Goal: Information Seeking & Learning: Find specific fact

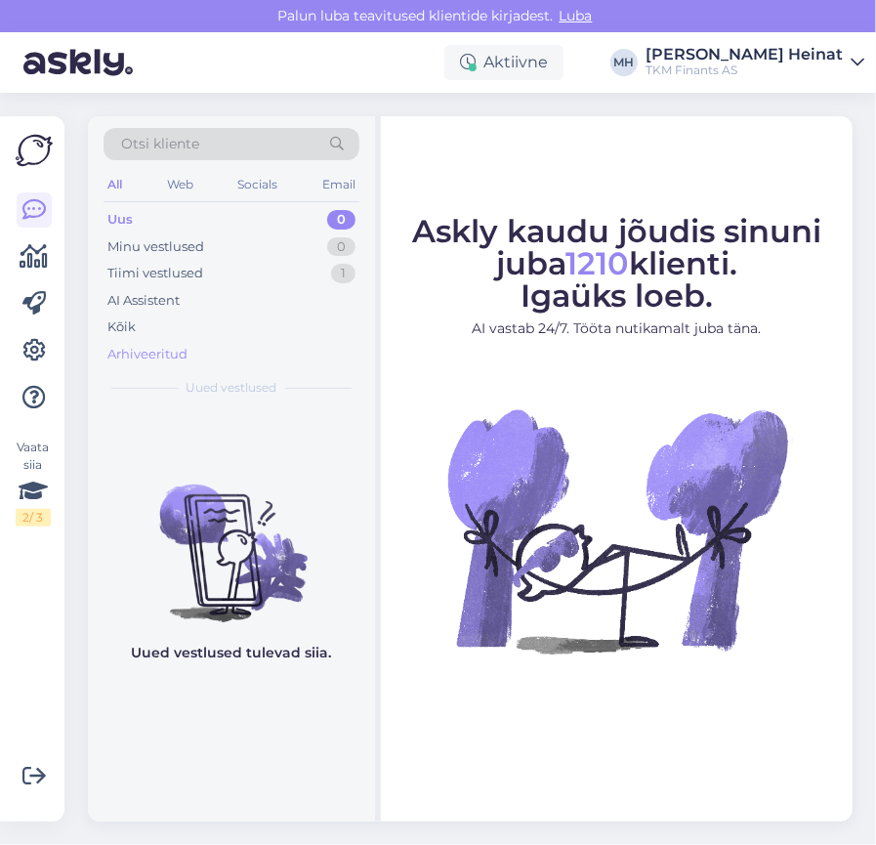
click at [160, 360] on div "Arhiveeritud" at bounding box center [147, 355] width 80 height 20
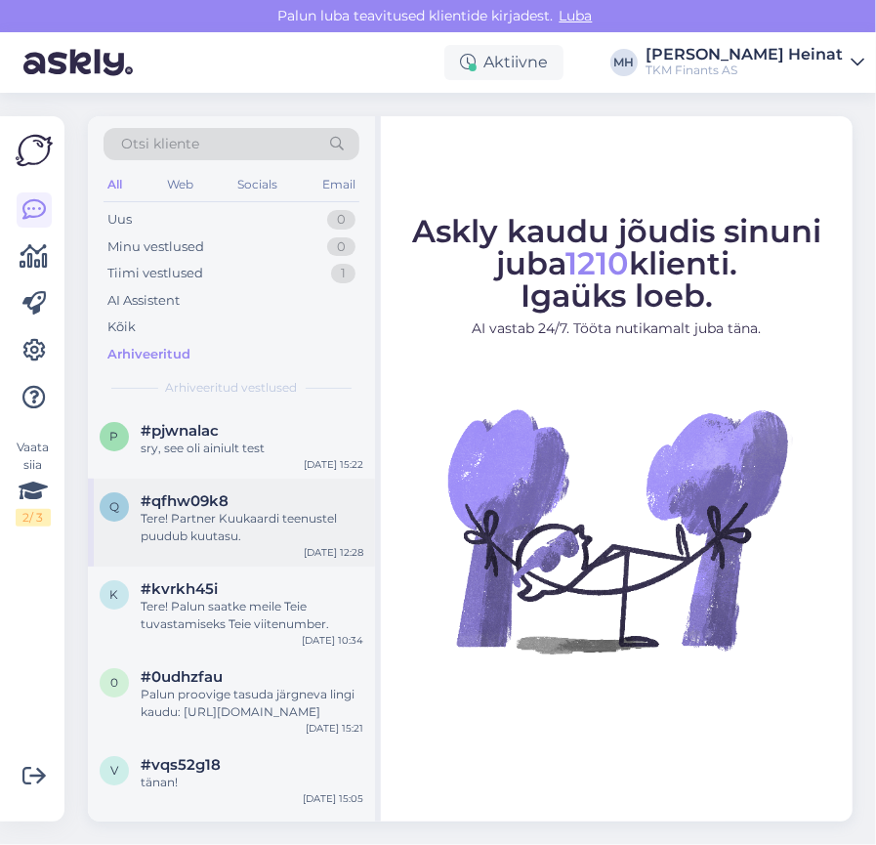
click at [222, 510] on div "Tere! Partner Kuukaardi teenustel puudub kuutasu." at bounding box center [252, 527] width 223 height 35
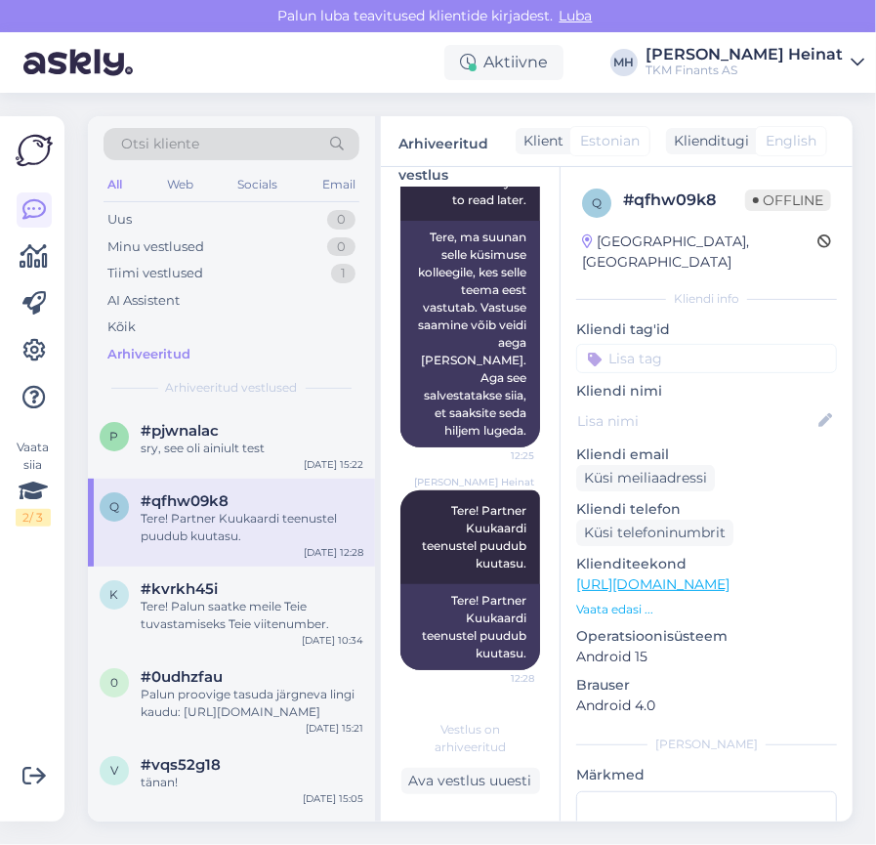
scroll to position [508, 0]
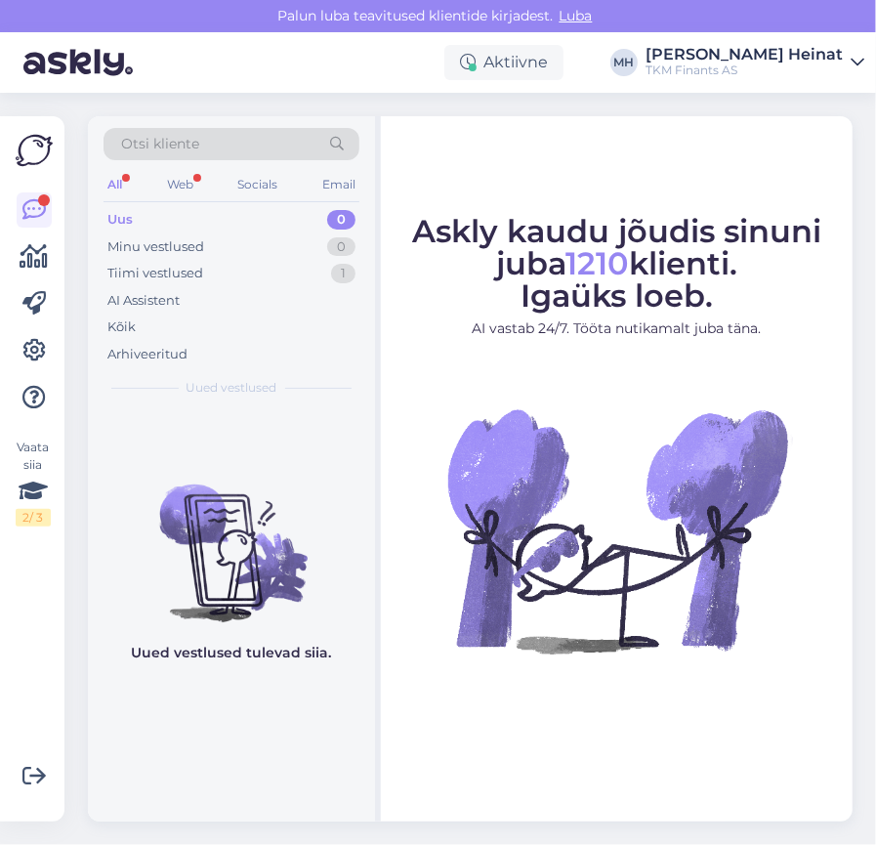
click at [122, 186] on div "All" at bounding box center [115, 184] width 22 height 25
click at [188, 186] on div "Web" at bounding box center [180, 184] width 34 height 25
click at [145, 322] on div "Kõik" at bounding box center [232, 327] width 256 height 27
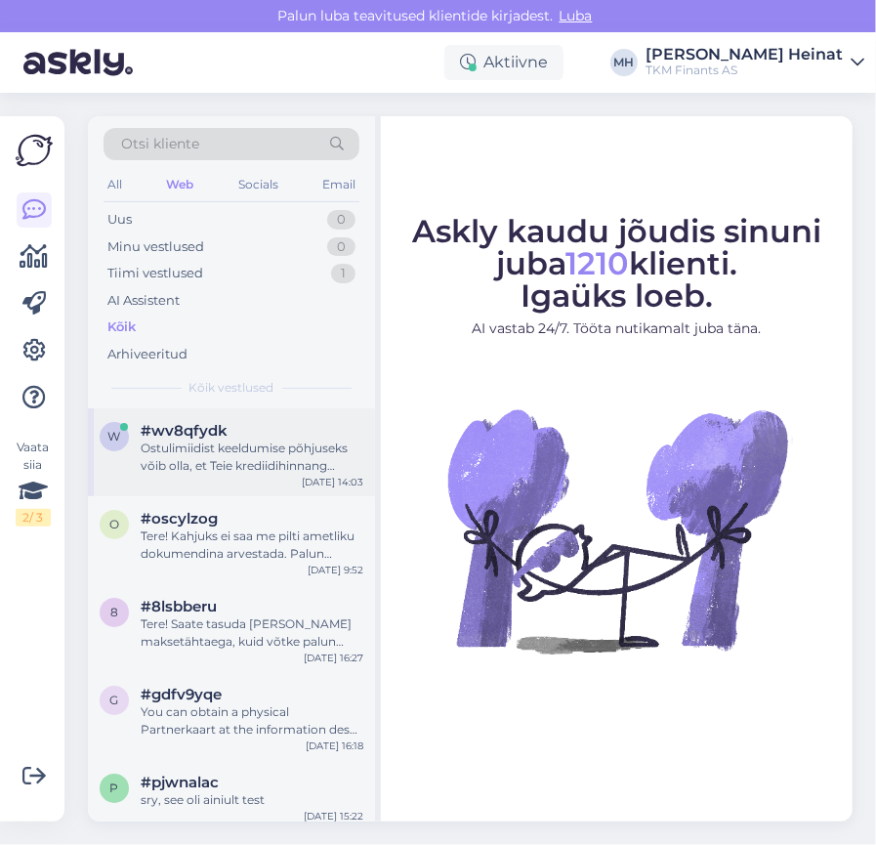
click at [231, 452] on div "Ostulimiidist keeldumise põhjuseks võib olla, et Teie krediidihinnang ostulimii…" at bounding box center [252, 457] width 223 height 35
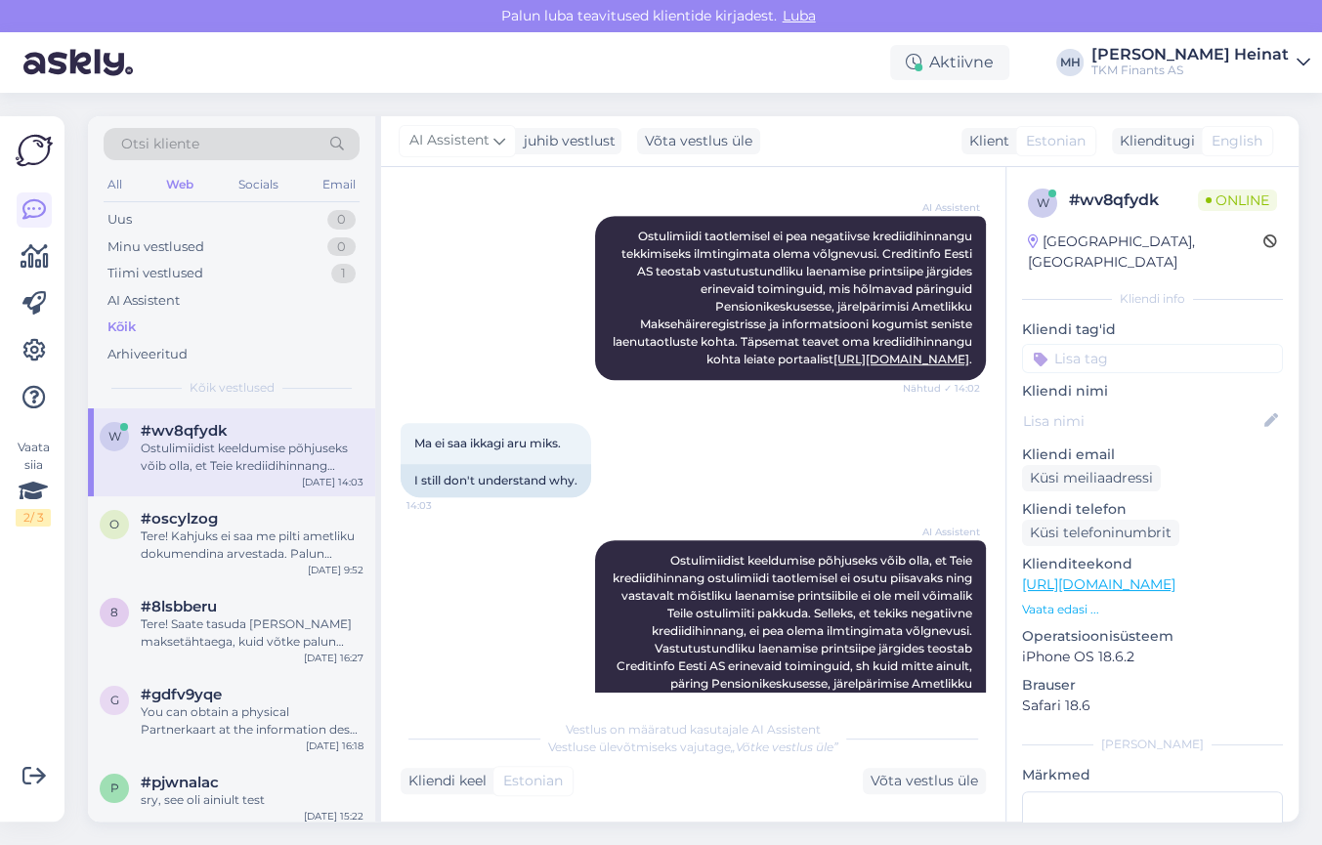
scroll to position [778, 0]
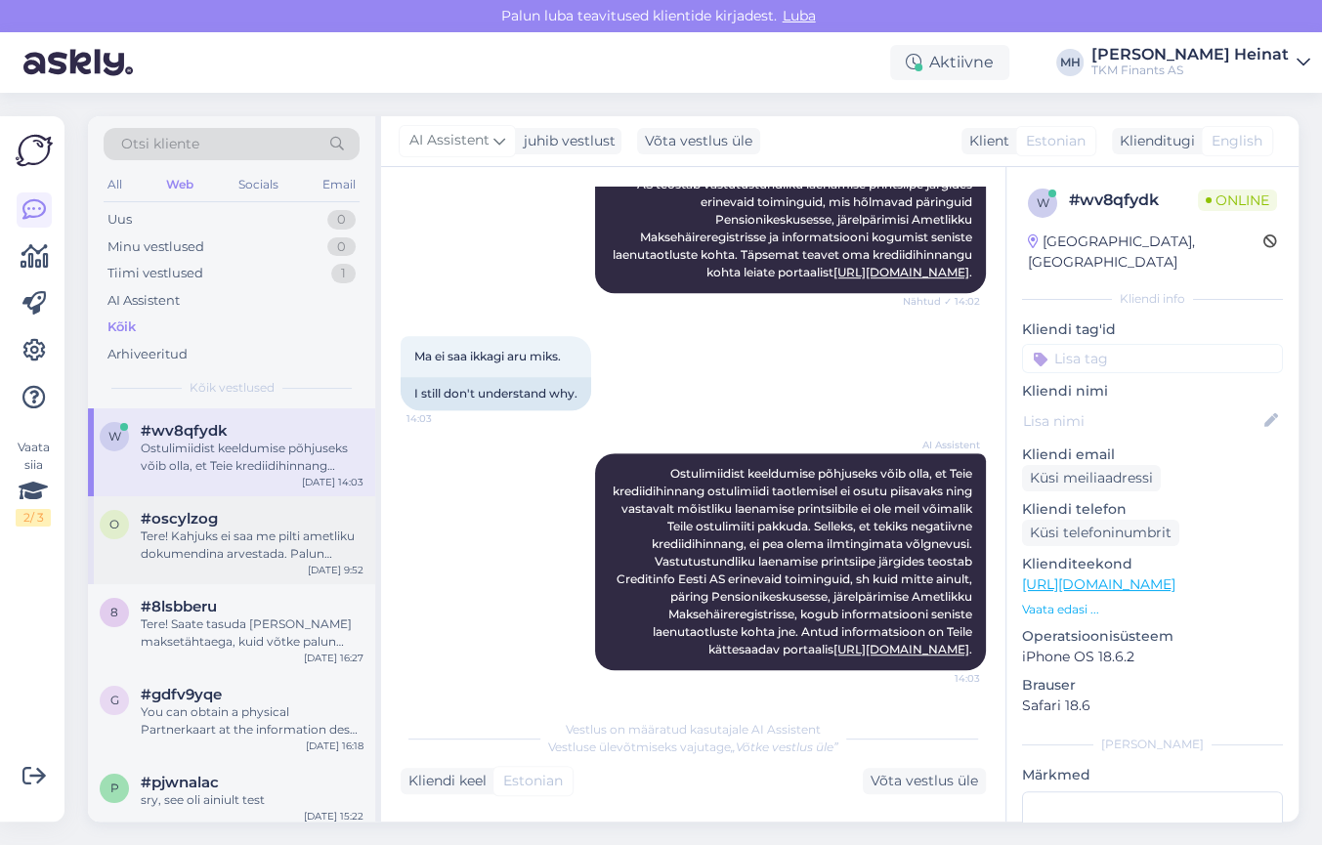
click at [247, 534] on div "Tere! Kahjuks ei saa me pilti ametliku dokumendina arvestada. Palun saatke koht…" at bounding box center [252, 545] width 223 height 35
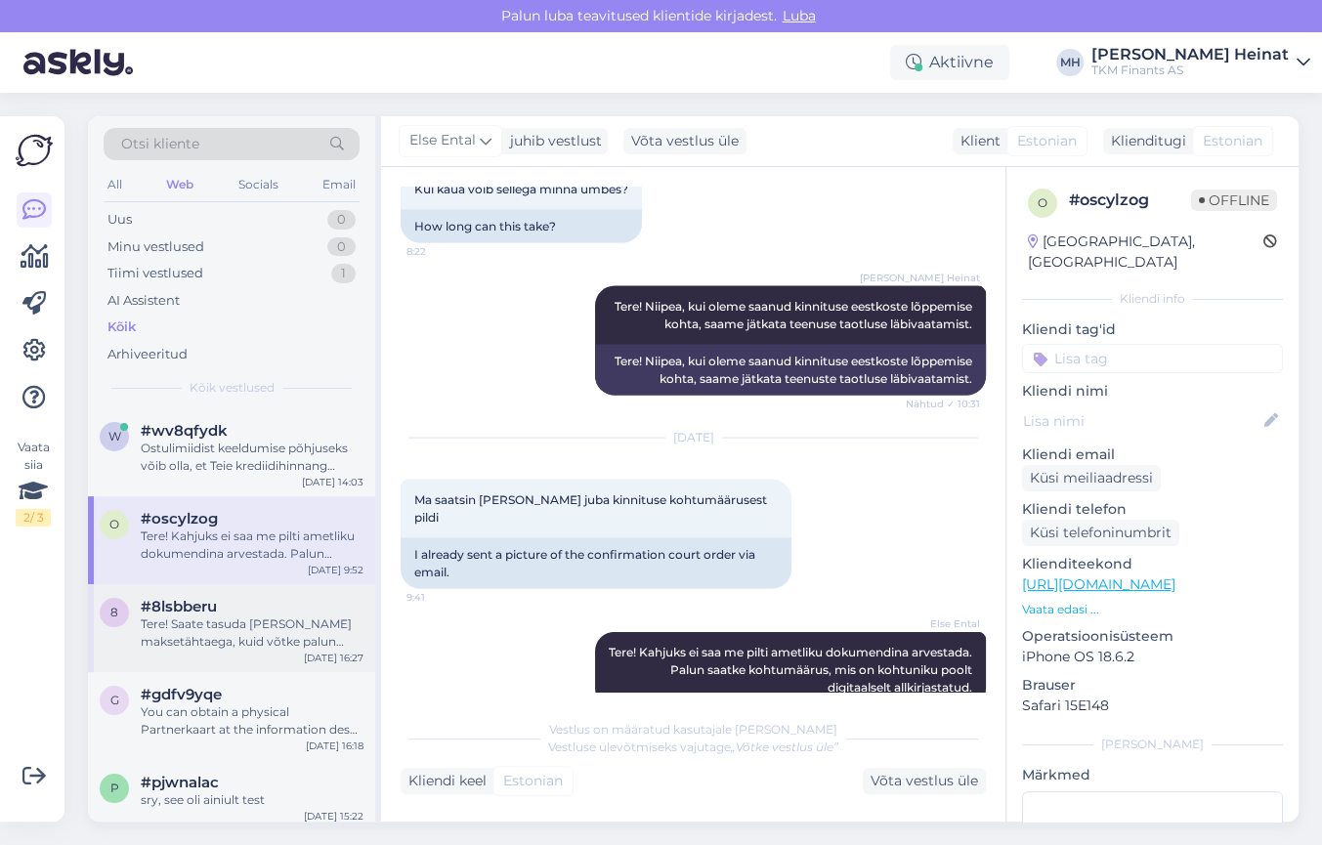
click at [254, 623] on div "Tere! Saate tasuda ka pärast maksetähtaega, kuid võtke palun arvesse, et iga hi…" at bounding box center [252, 633] width 223 height 35
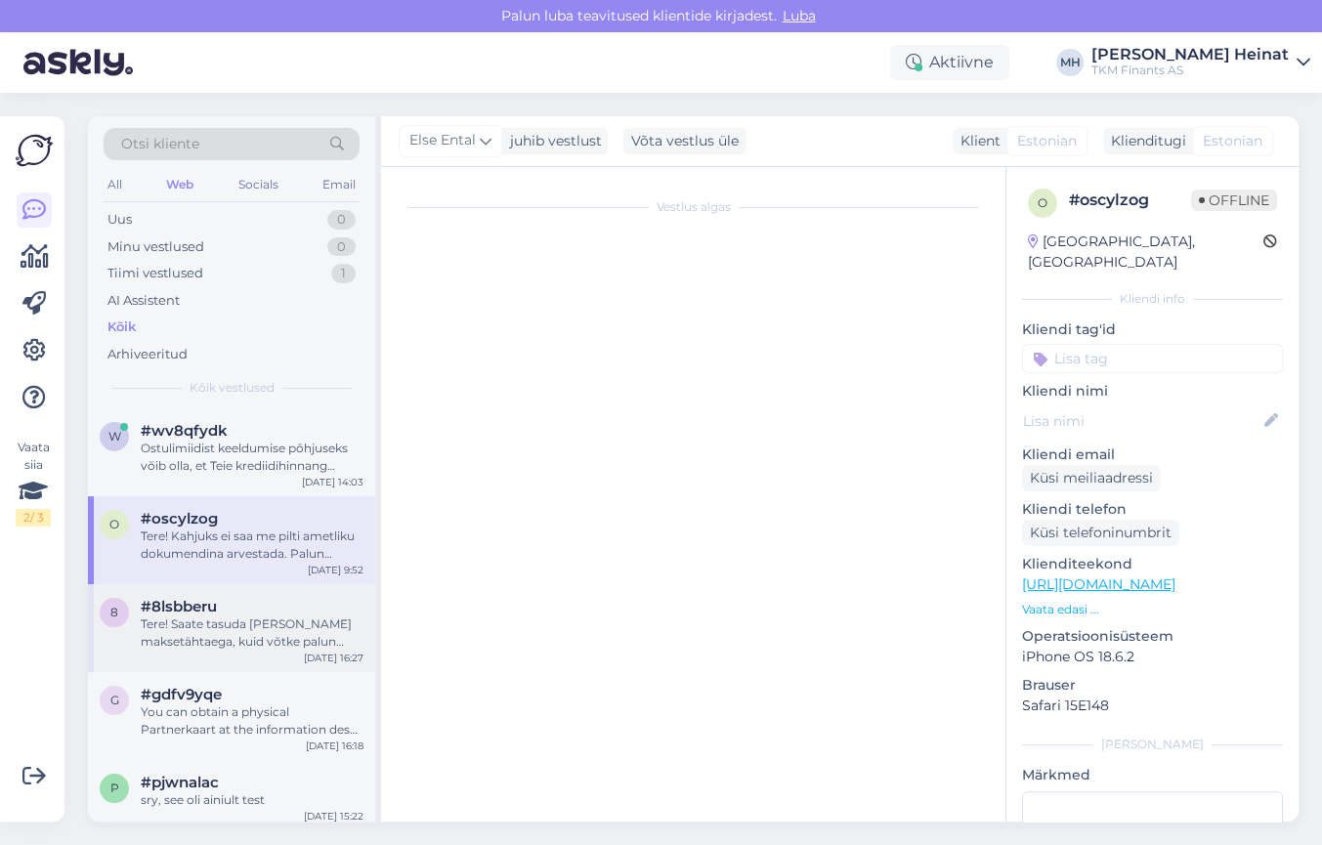
scroll to position [1716, 0]
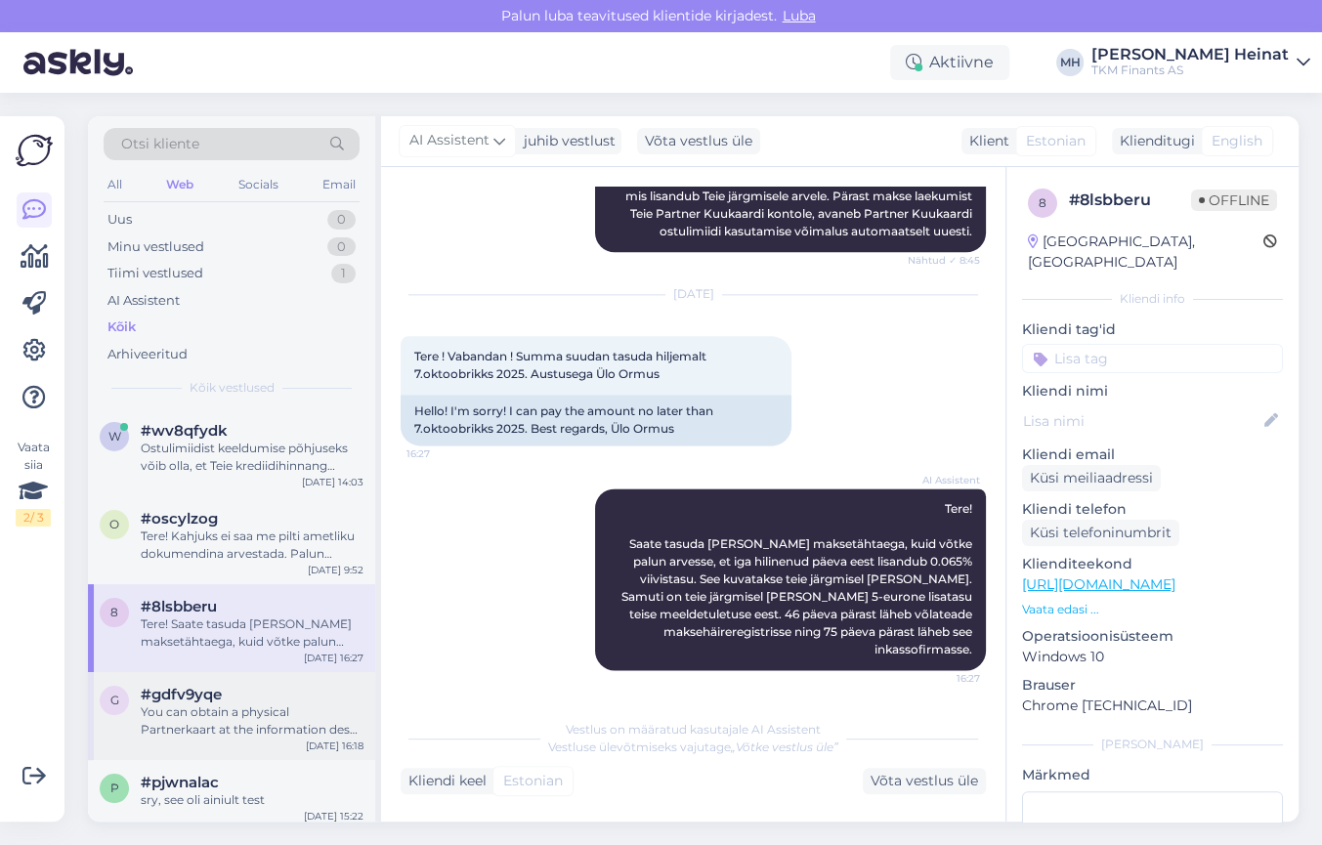
click at [207, 723] on div "You can obtain a physical Partnerkaart at the information desk by presenting an…" at bounding box center [252, 721] width 223 height 35
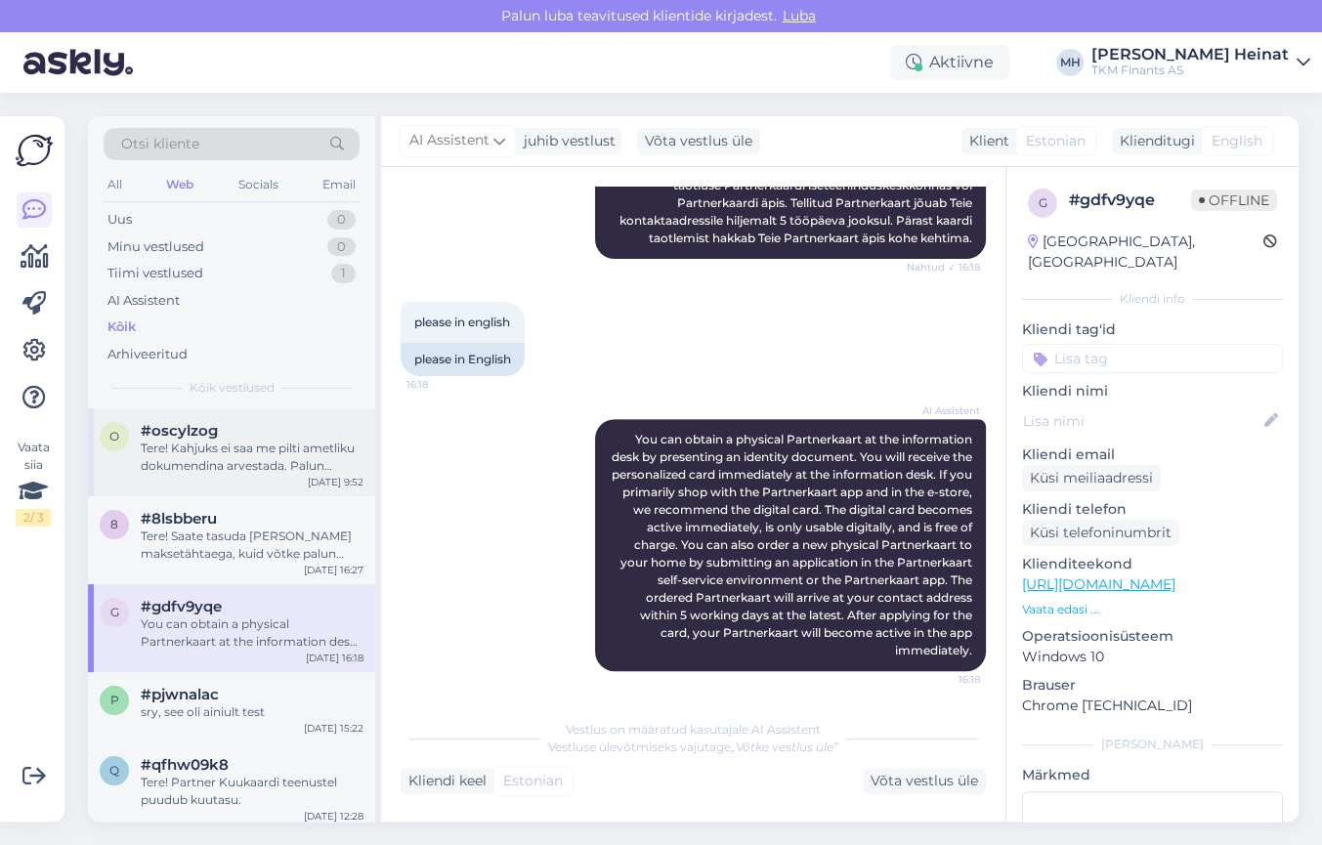
scroll to position [177, 0]
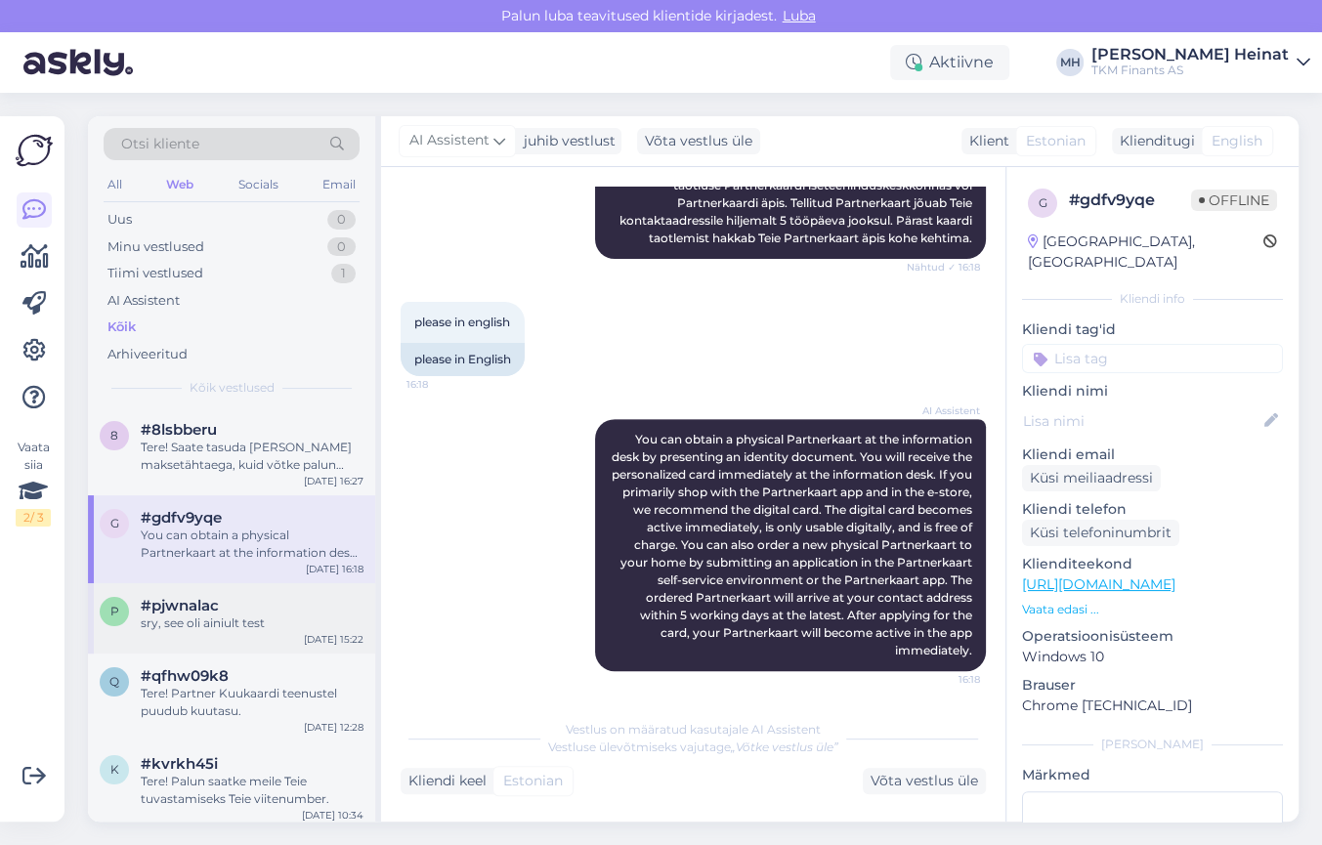
click at [244, 616] on div "sry, see oli ainiult test" at bounding box center [252, 624] width 223 height 18
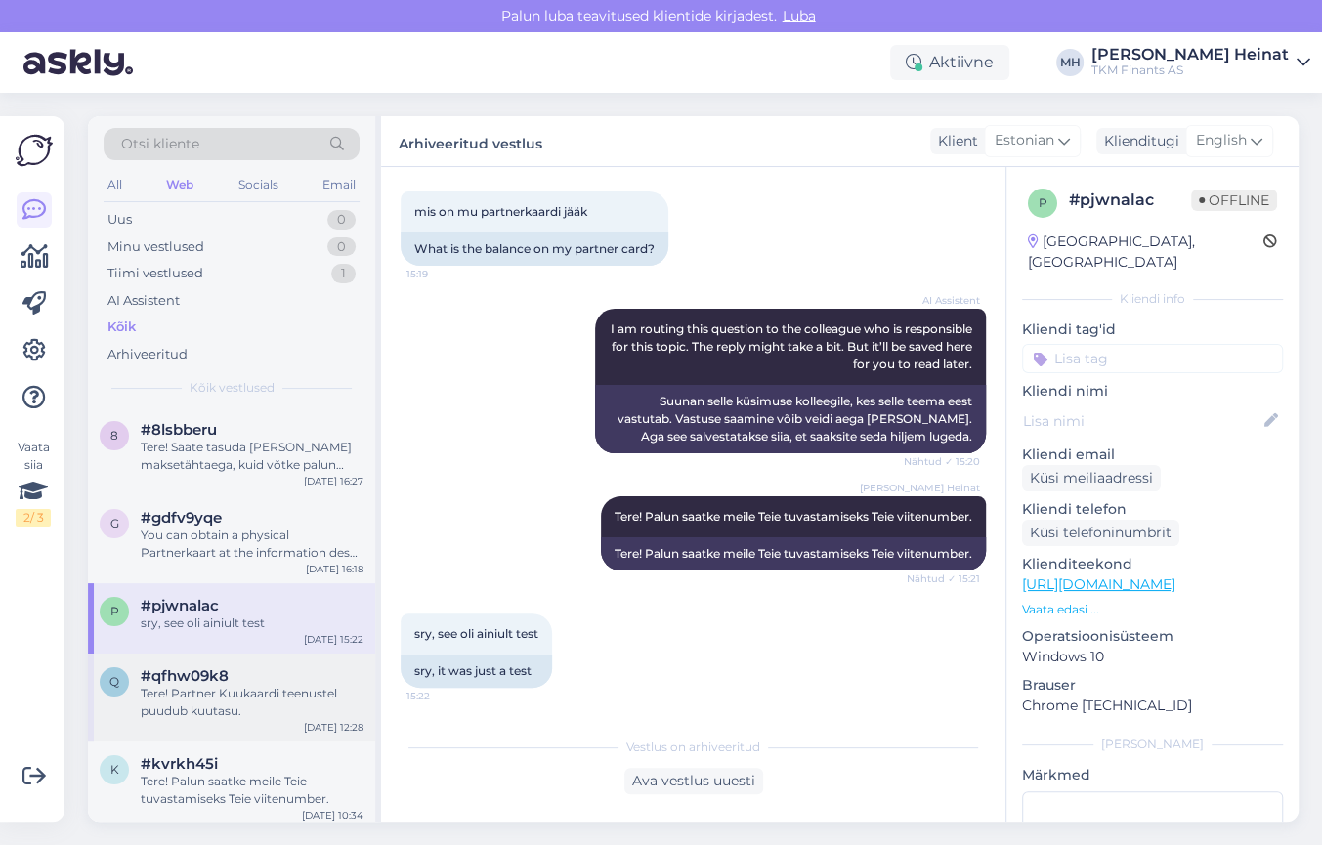
click at [214, 677] on span "#qfhw09k8" at bounding box center [185, 676] width 88 height 18
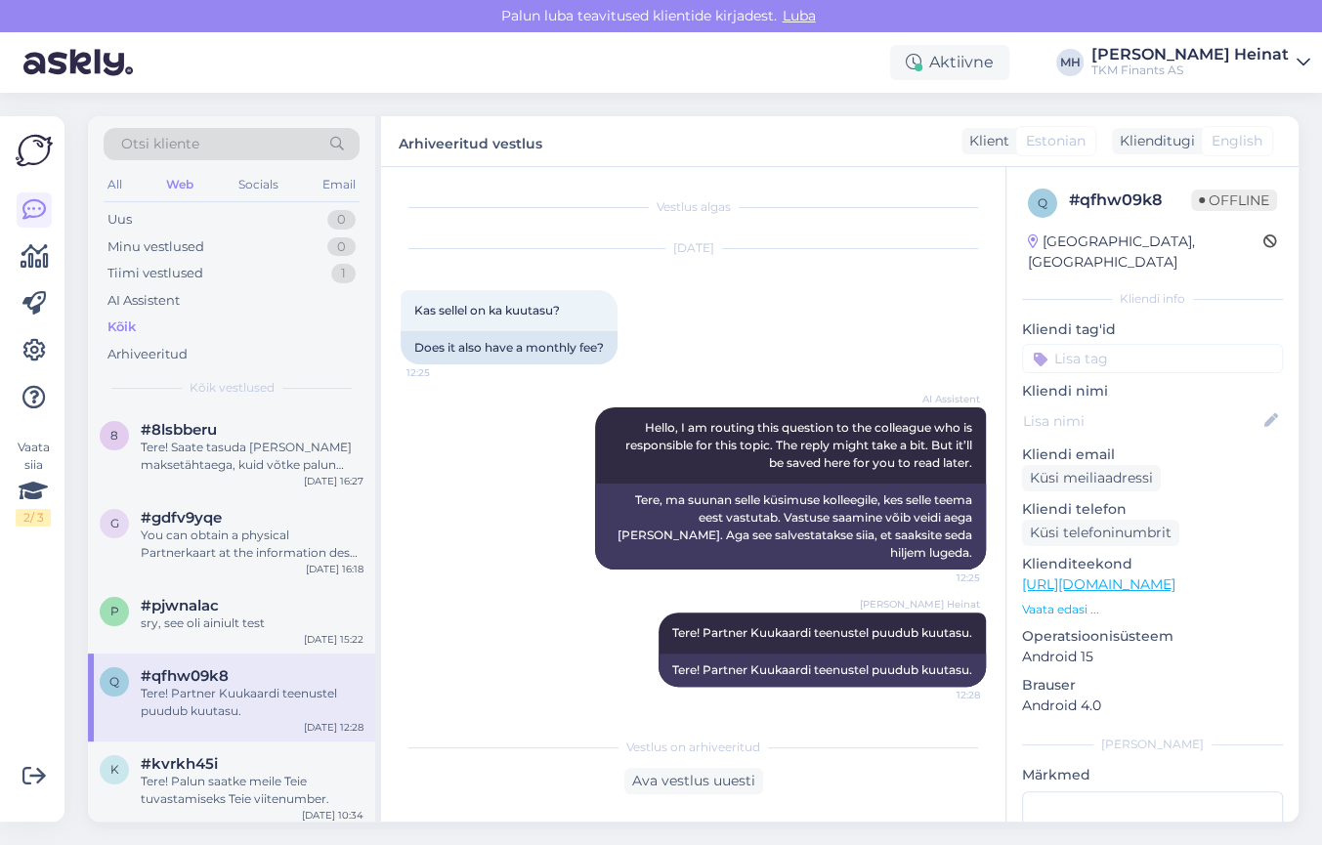
scroll to position [266, 0]
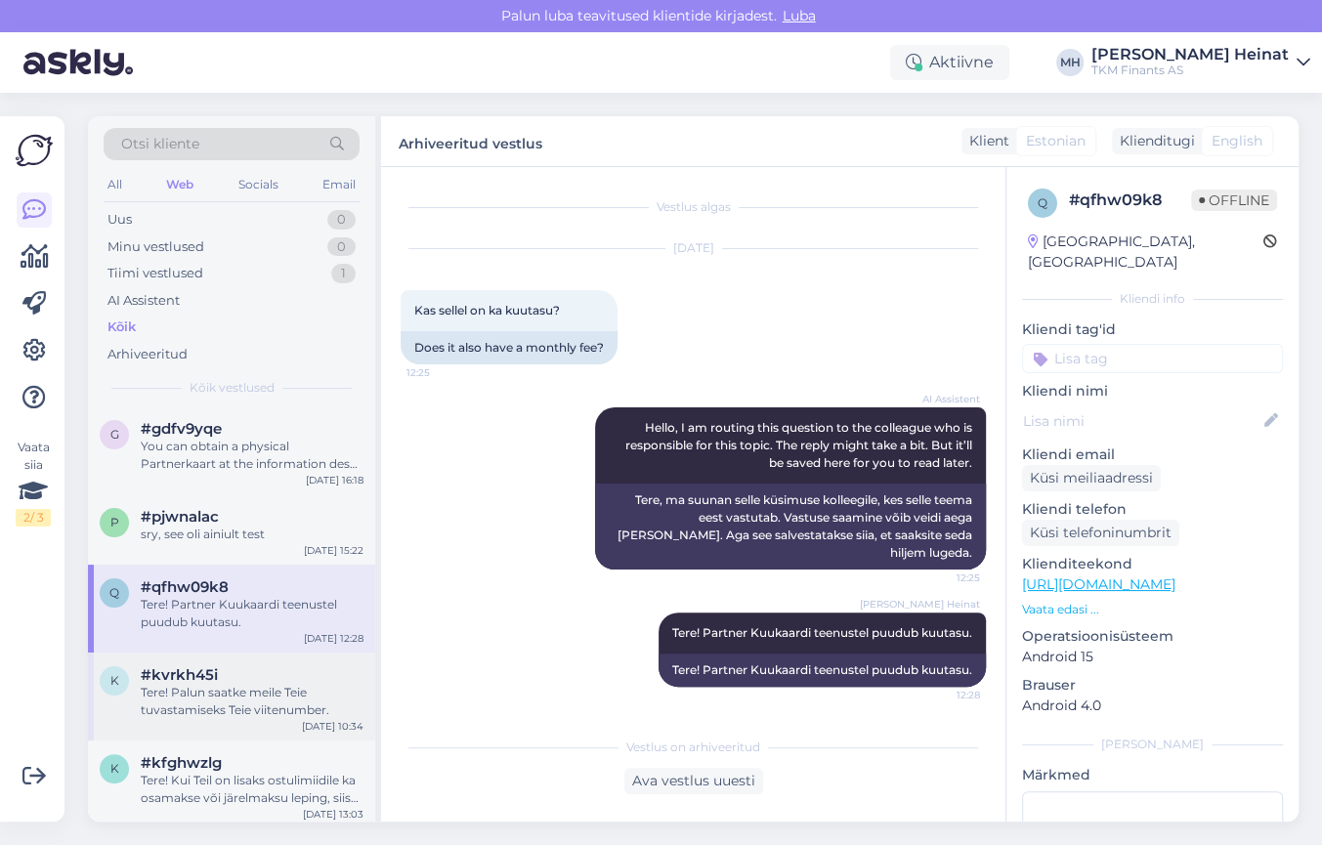
click at [212, 680] on span "#kvrkh45i" at bounding box center [179, 675] width 77 height 18
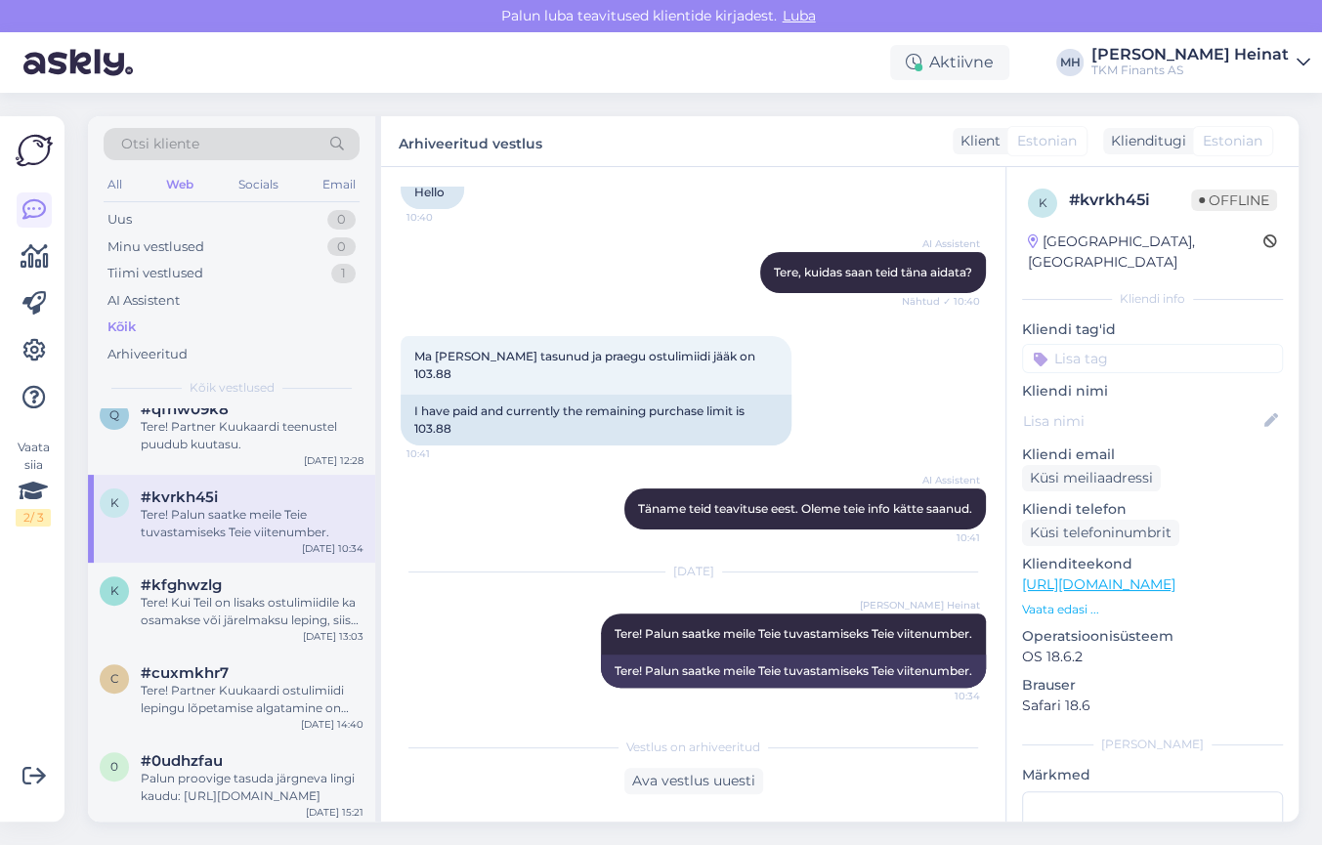
scroll to position [355, 0]
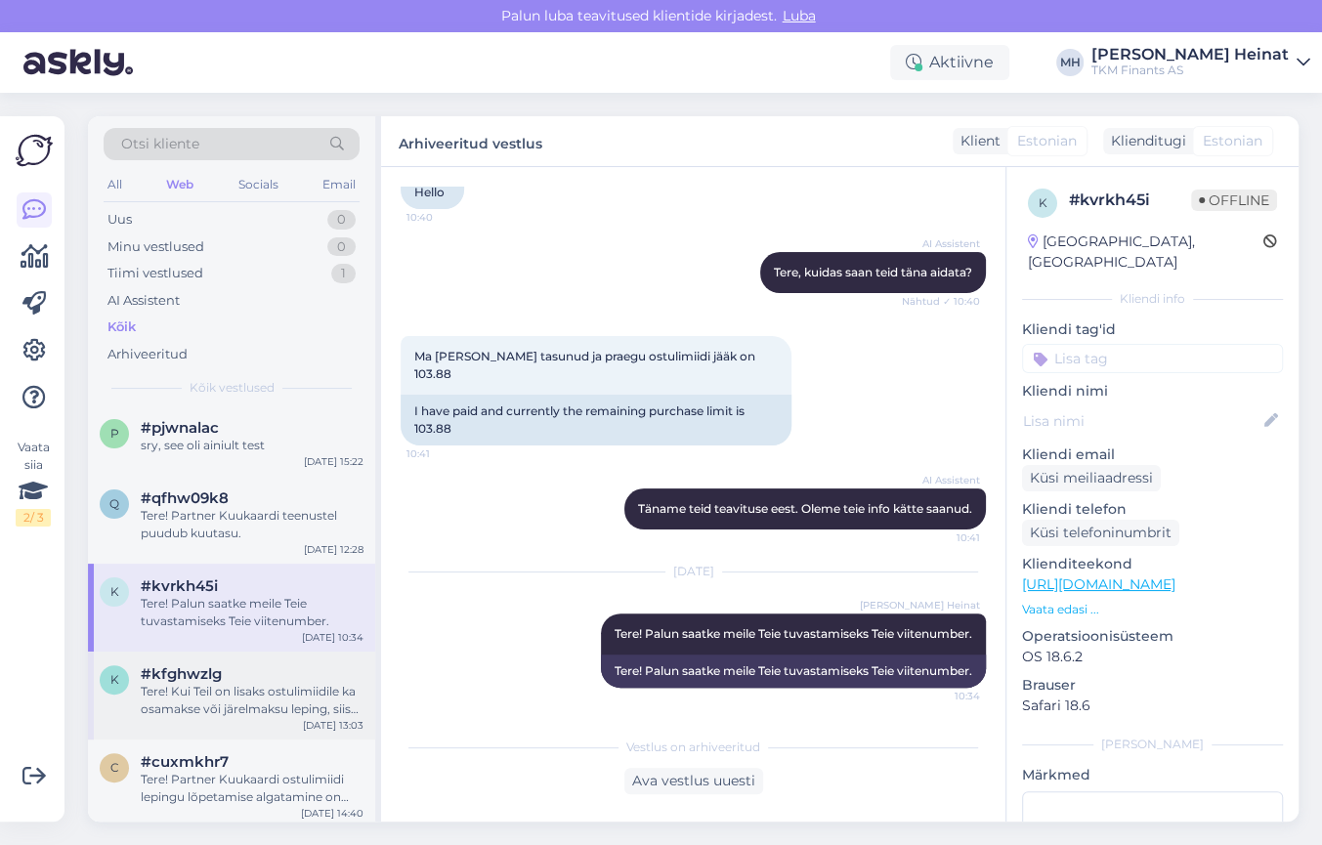
click at [205, 713] on div "Tere! Kui Teil on lisaks ostulimiidile ka osamakse või järelmaksu leping, siis …" at bounding box center [252, 700] width 223 height 35
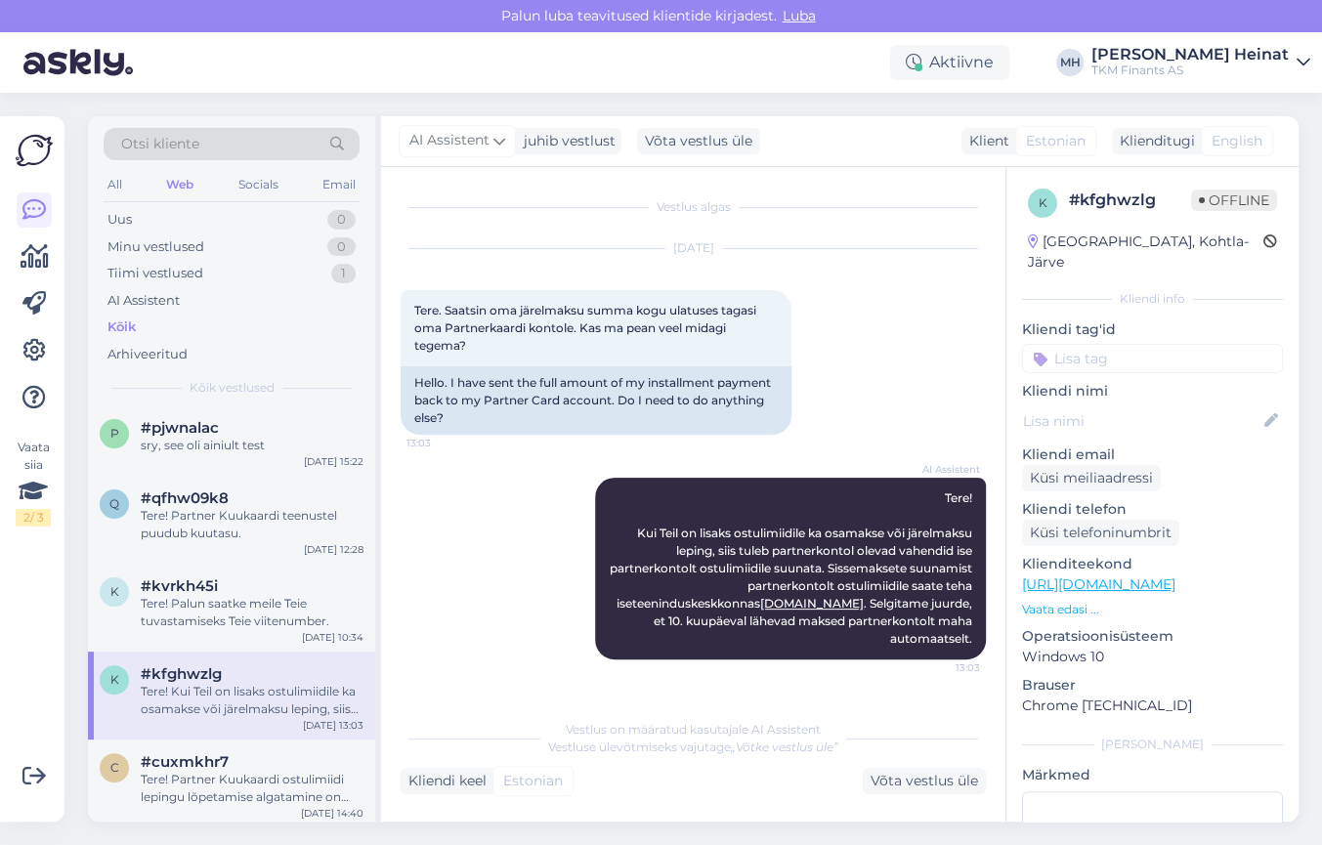
scroll to position [0, 0]
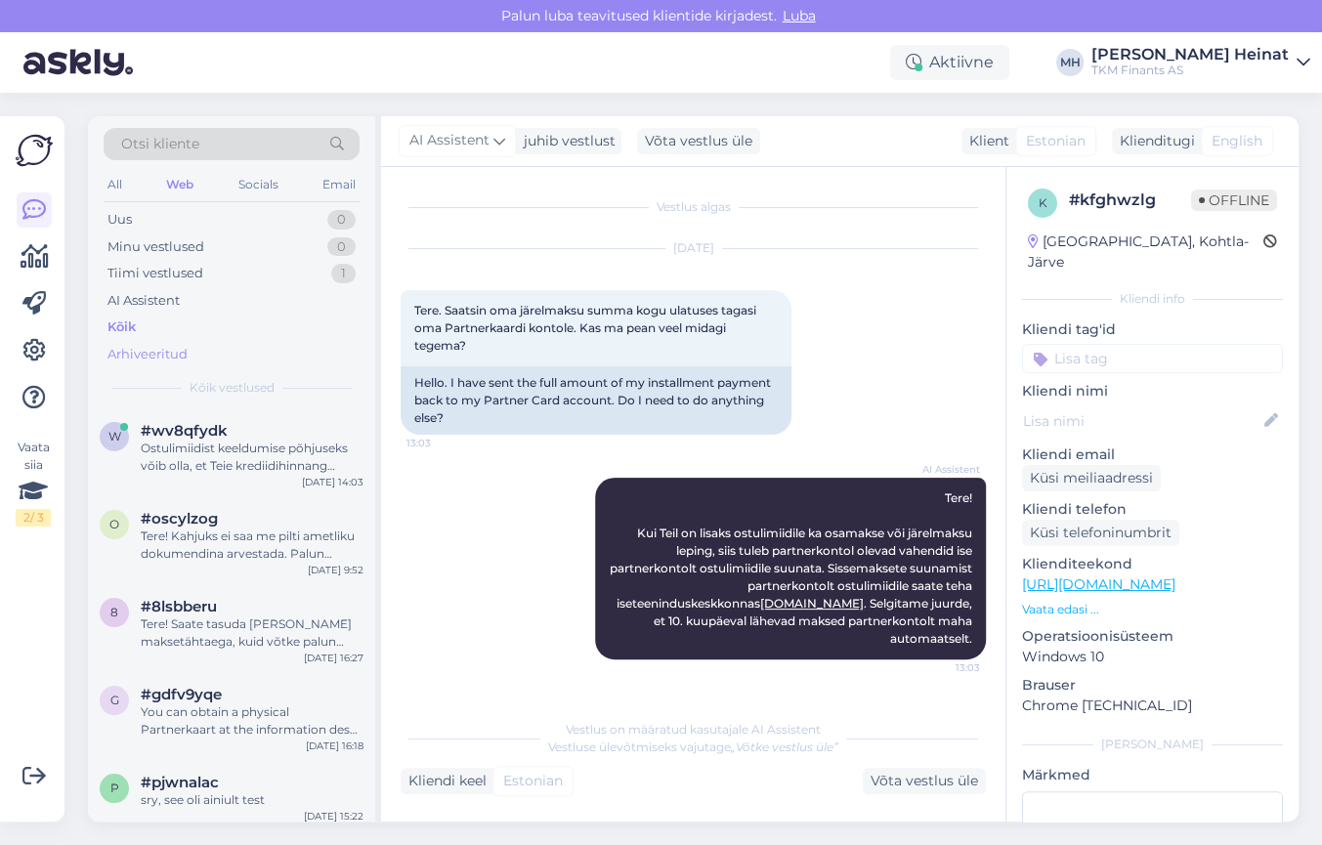
click at [163, 355] on div "Arhiveeritud" at bounding box center [147, 355] width 80 height 20
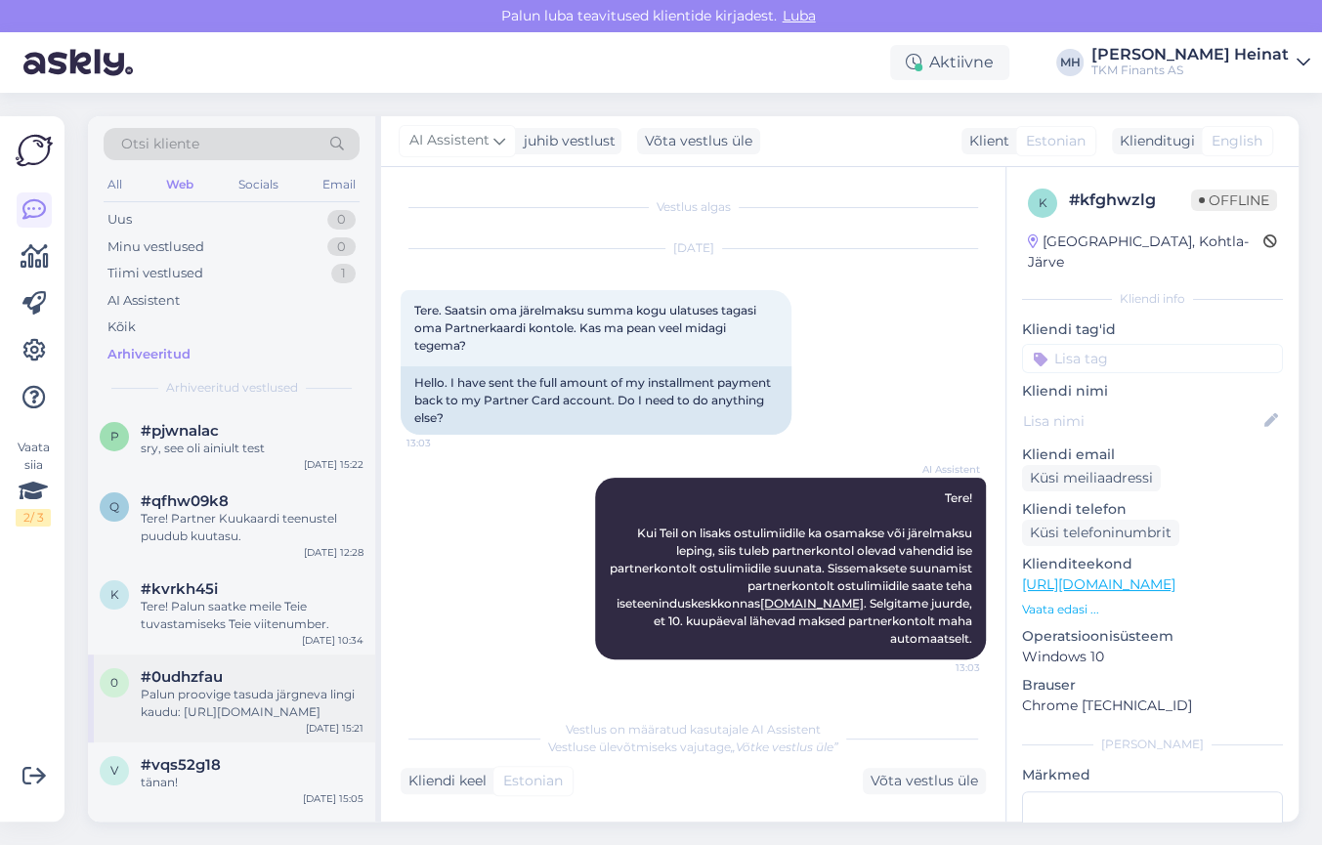
click at [200, 698] on div "Palun proovige tasuda järgneva lingi kaudu: https://payment.lhv.ee/lp/z6n3xs/dQ…" at bounding box center [252, 703] width 223 height 35
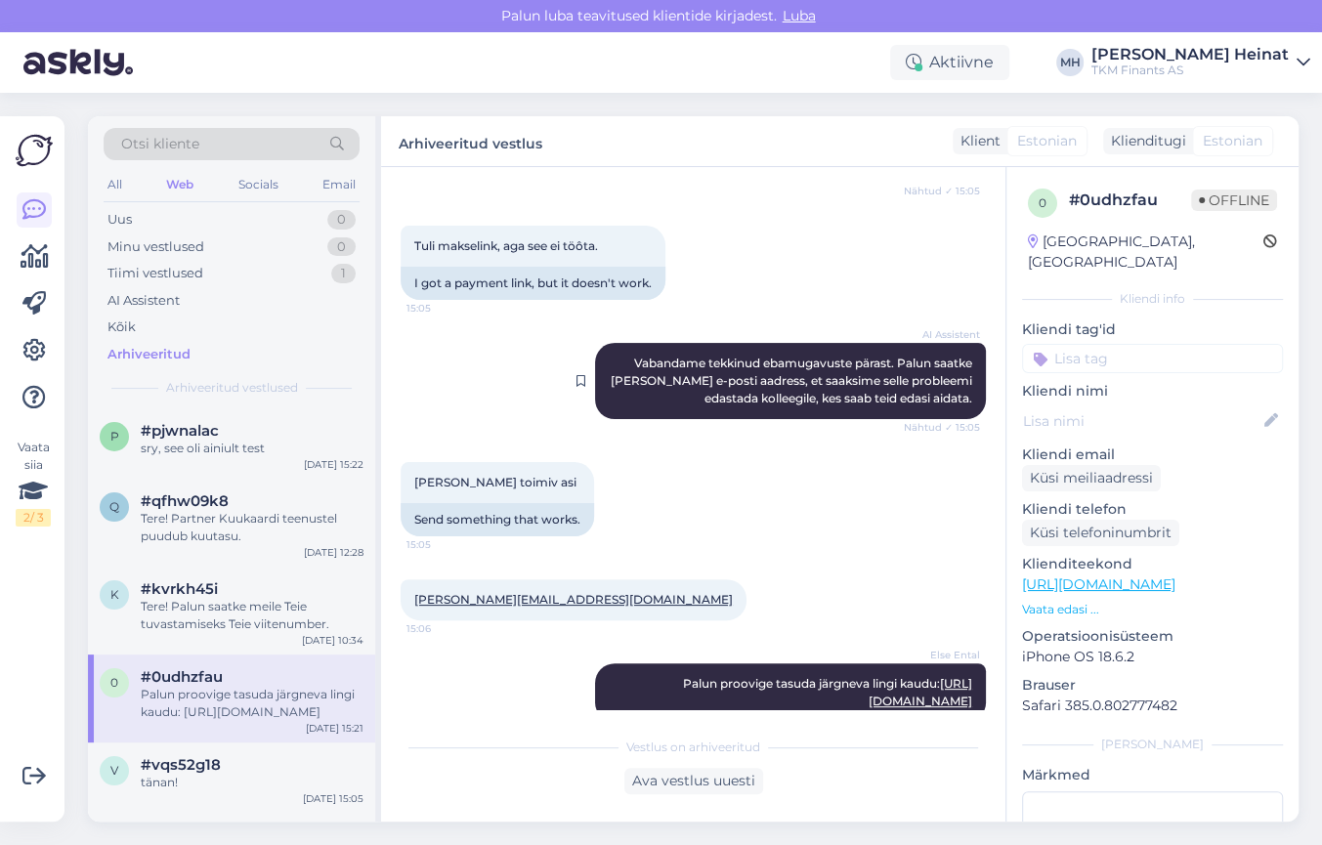
scroll to position [299, 0]
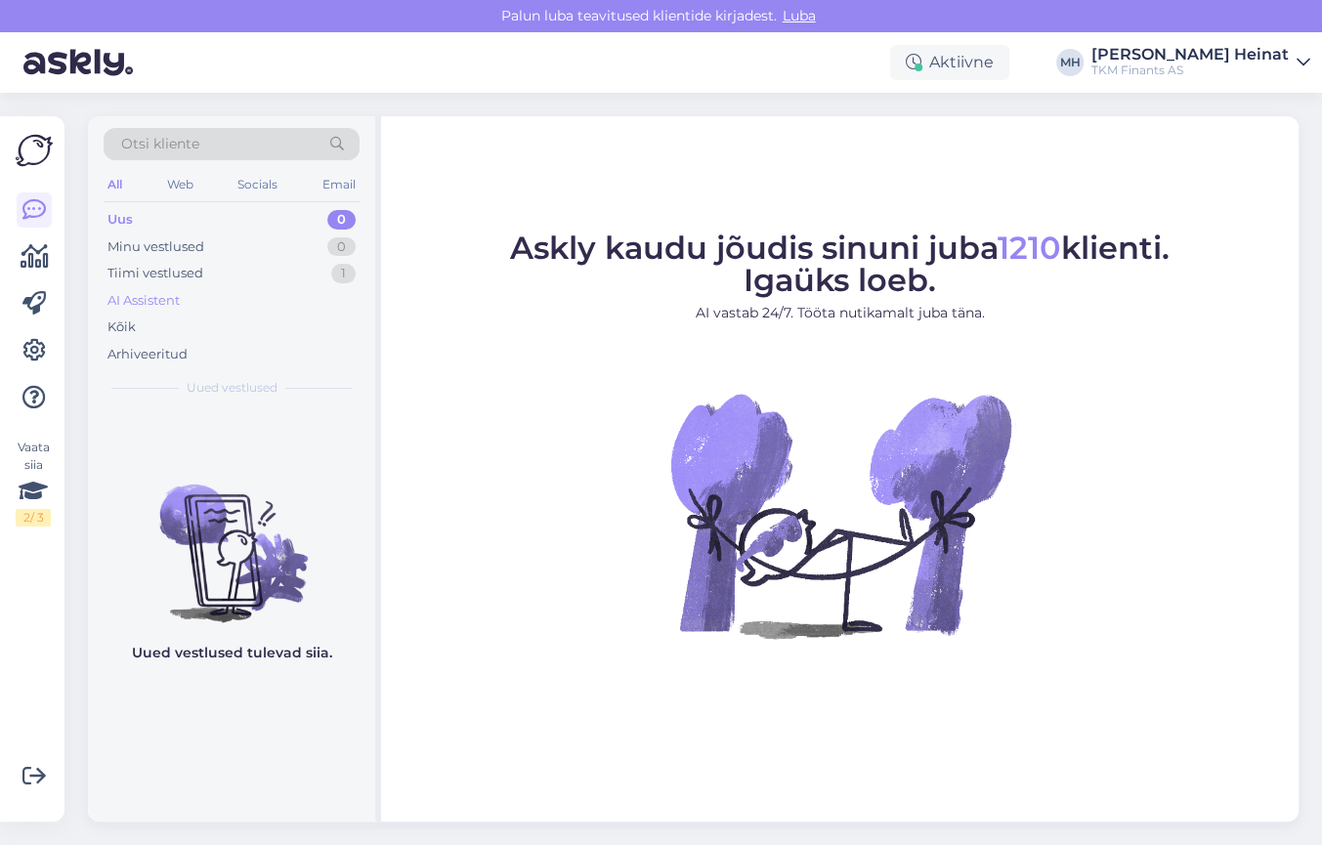
click at [125, 312] on div "AI Assistent" at bounding box center [232, 300] width 256 height 27
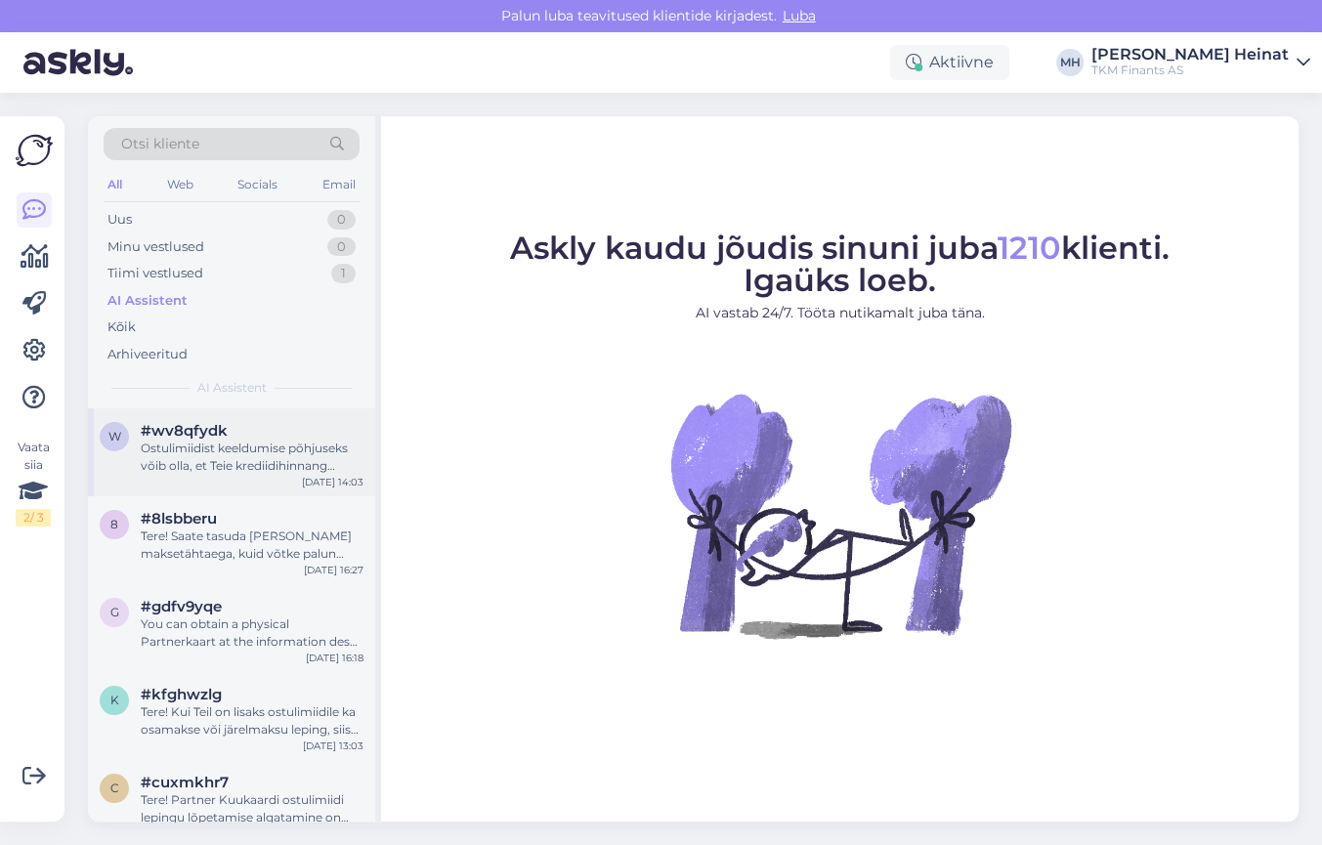
click at [265, 464] on div "Ostulimiidist keeldumise põhjuseks võib olla, et Teie krediidihinnang ostulimii…" at bounding box center [252, 457] width 223 height 35
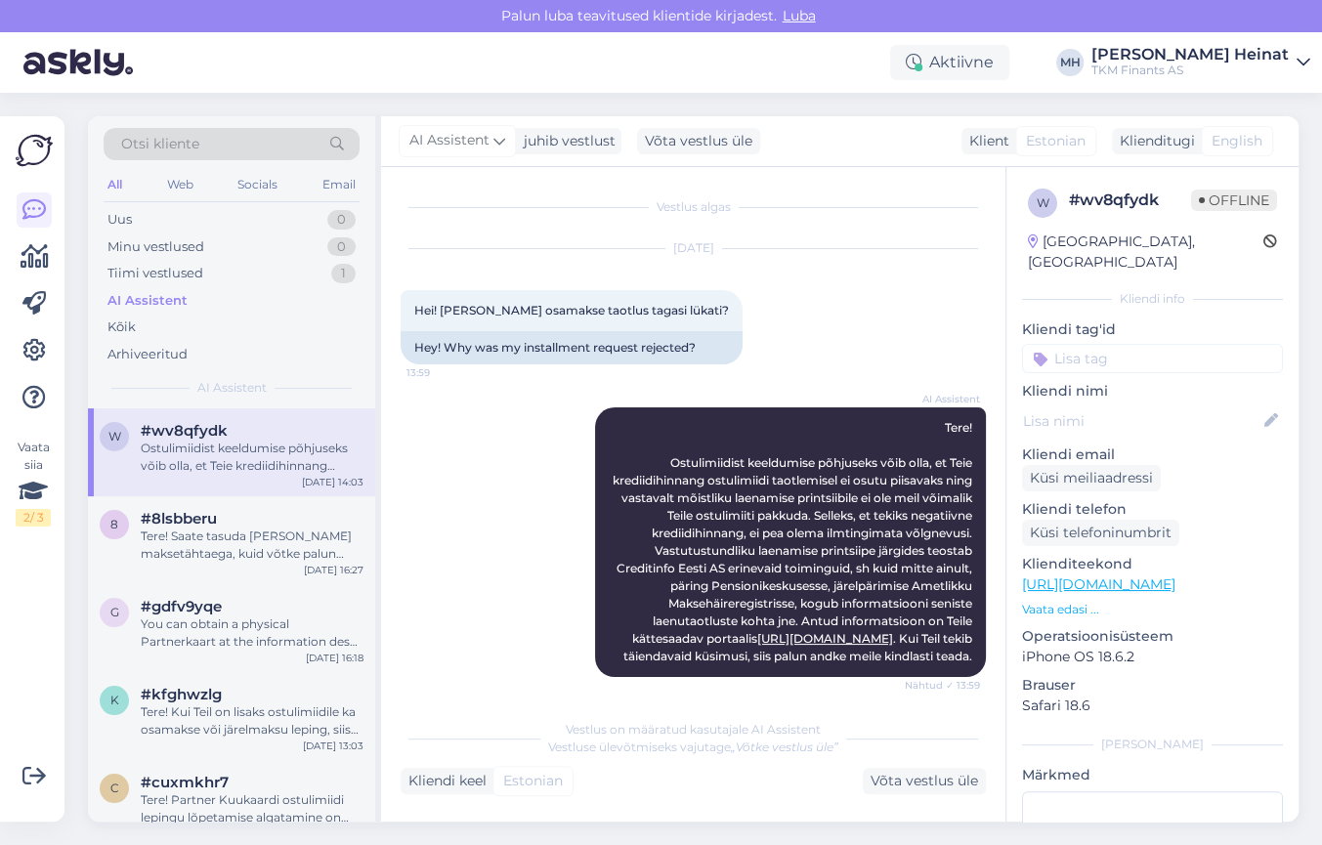
scroll to position [778, 0]
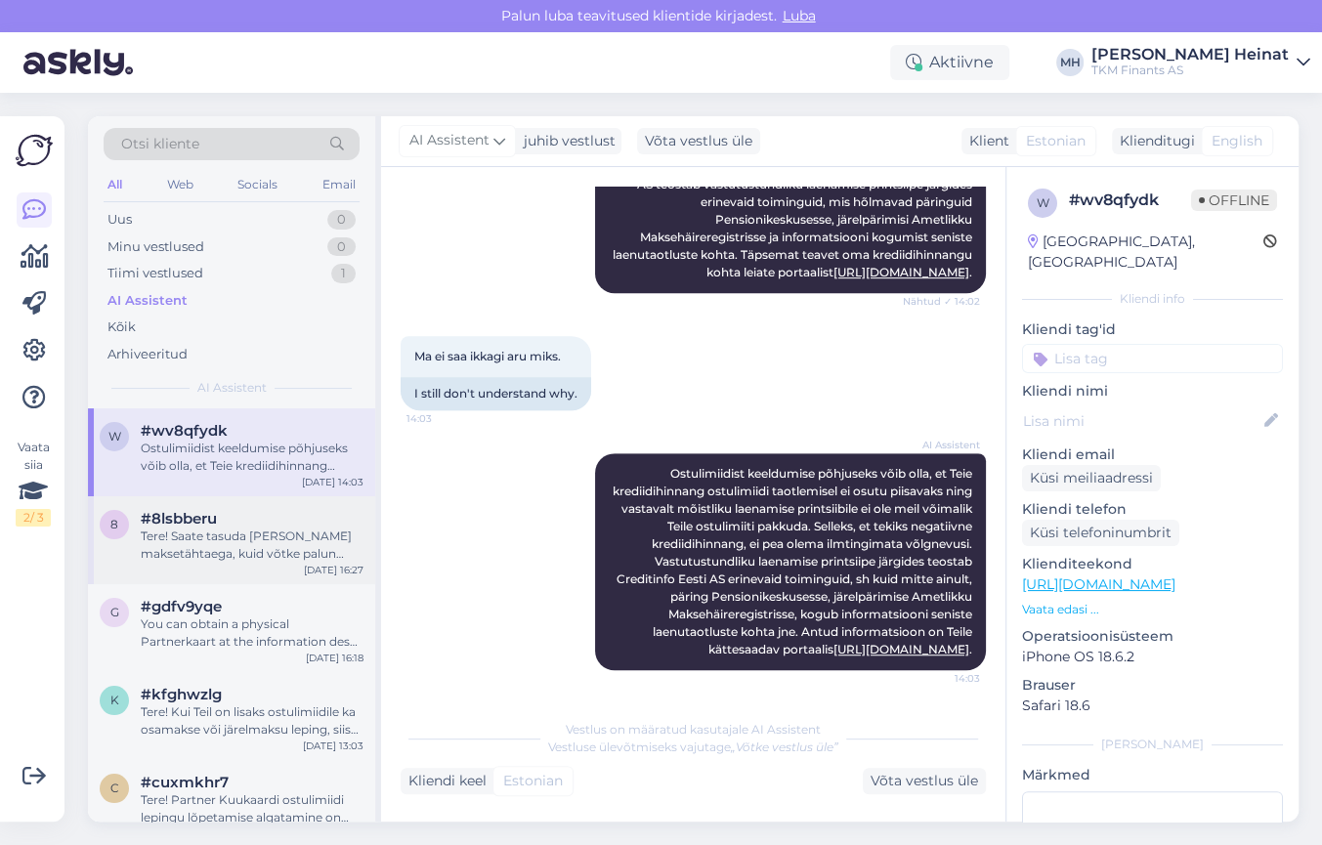
click at [181, 547] on div "Tere! Saate tasuda ka pärast maksetähtaega, kuid võtke palun arvesse, et iga hi…" at bounding box center [252, 545] width 223 height 35
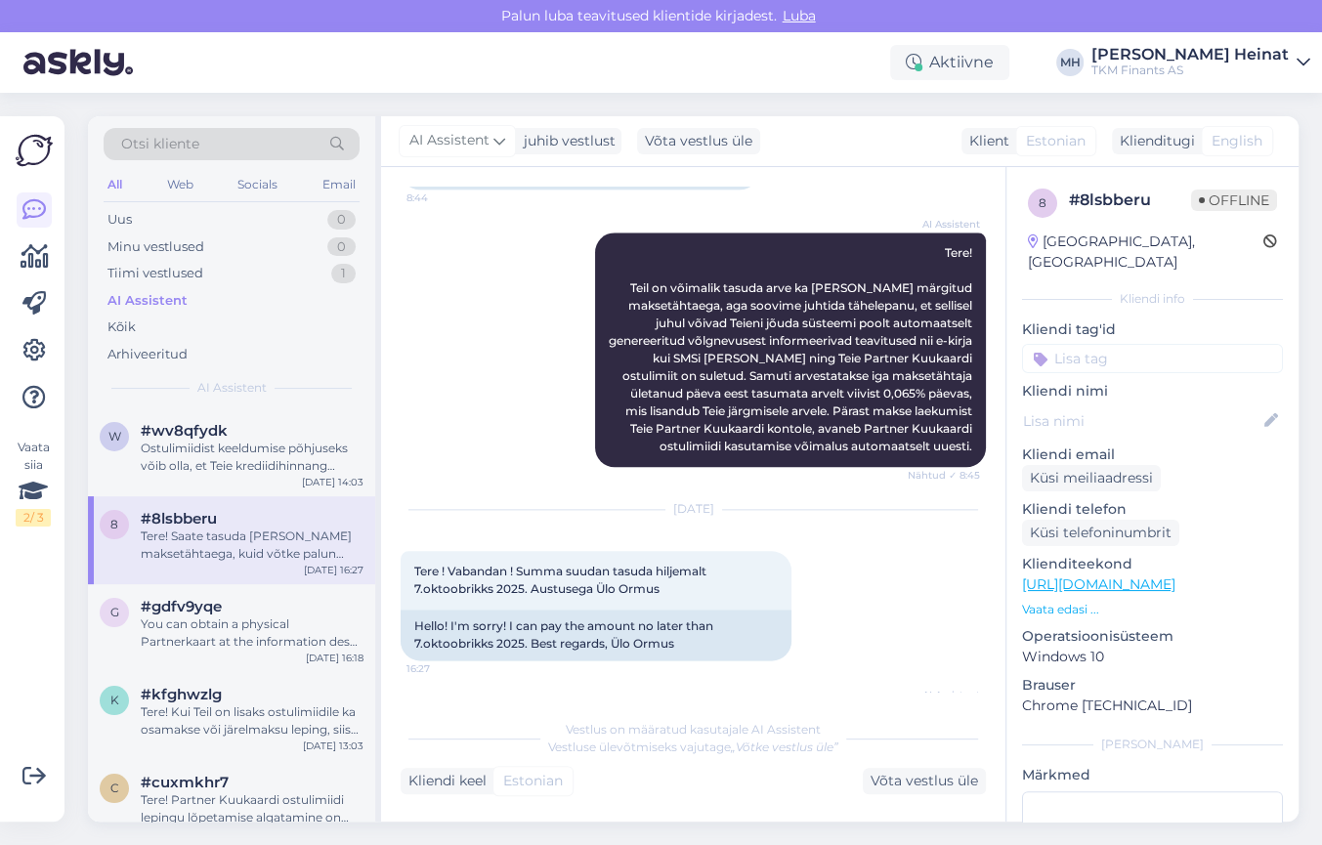
scroll to position [1716, 0]
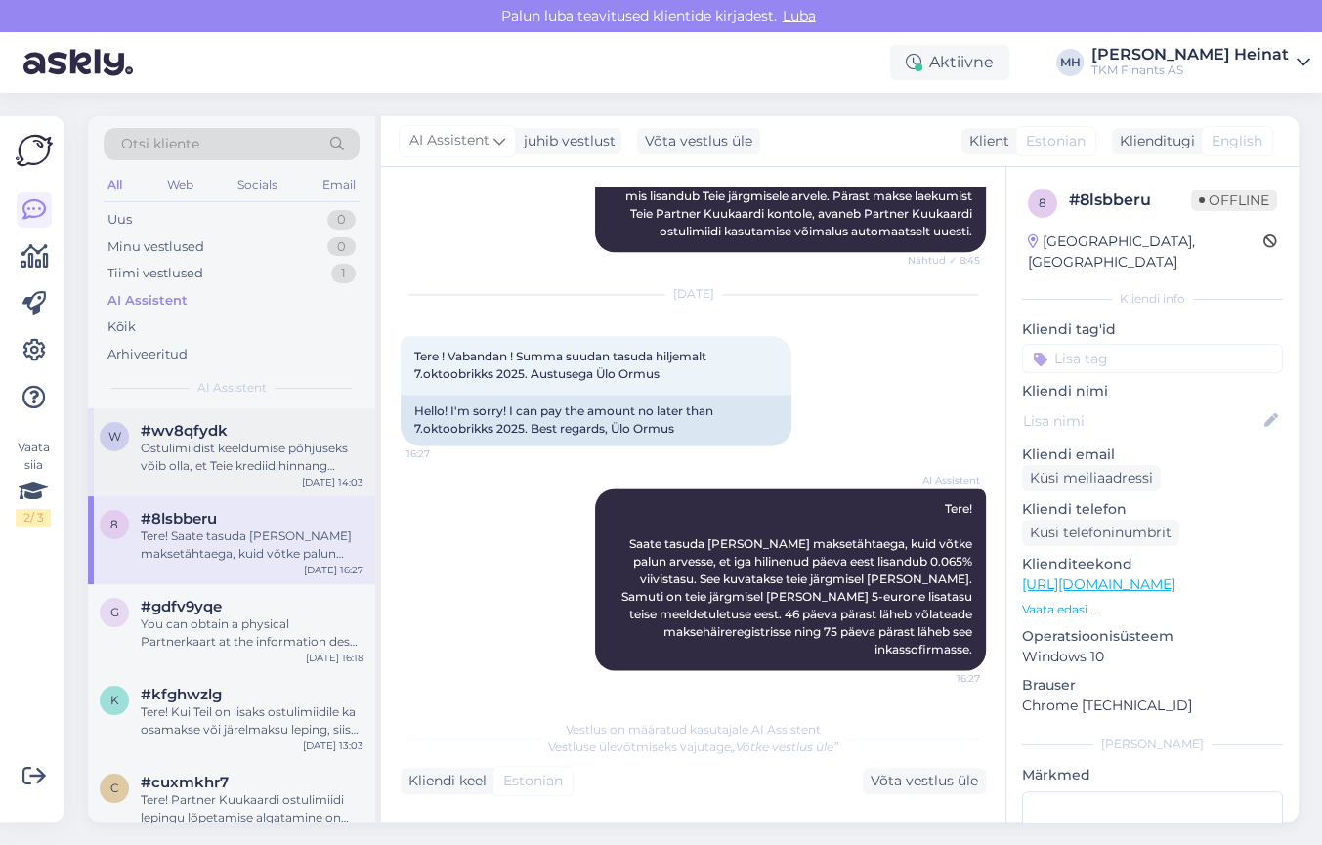
click at [246, 447] on div "Ostulimiidist keeldumise põhjuseks võib olla, et Teie krediidihinnang ostulimii…" at bounding box center [252, 457] width 223 height 35
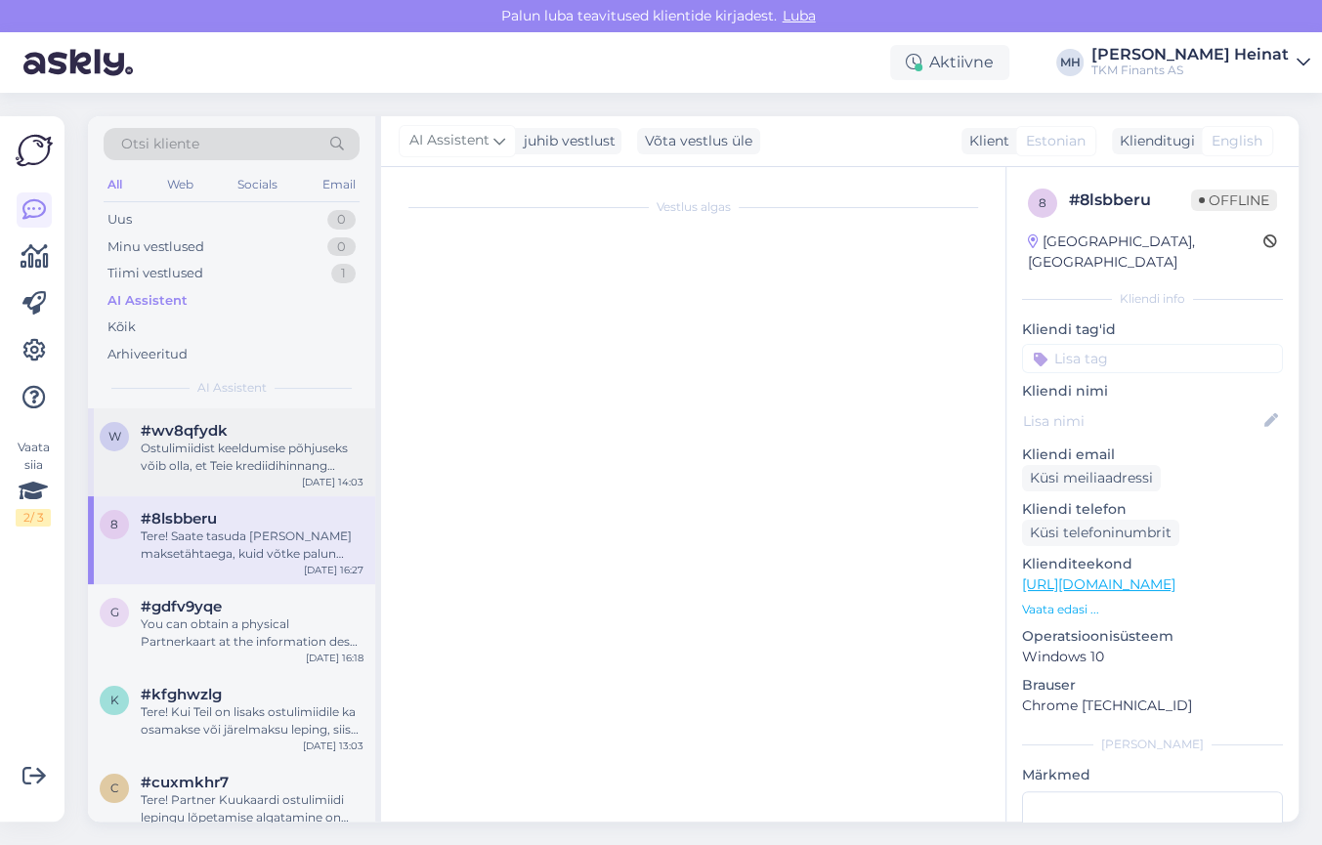
scroll to position [778, 0]
